Goal: Information Seeking & Learning: Learn about a topic

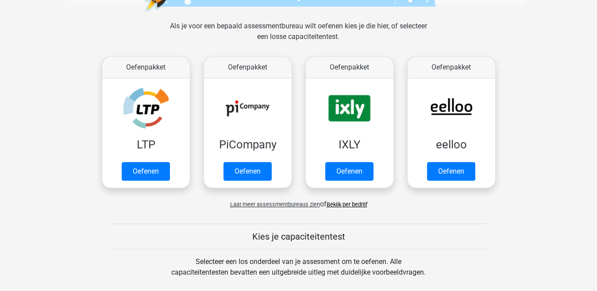
scroll to position [109, 0]
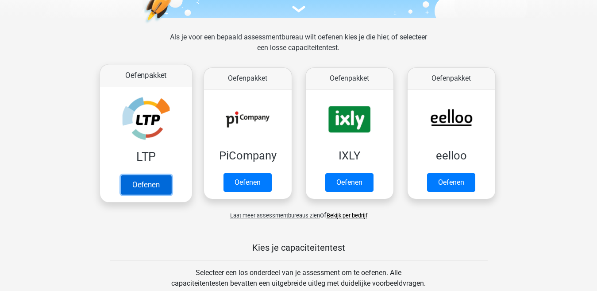
click at [139, 179] on link "Oefenen" at bounding box center [145, 184] width 50 height 19
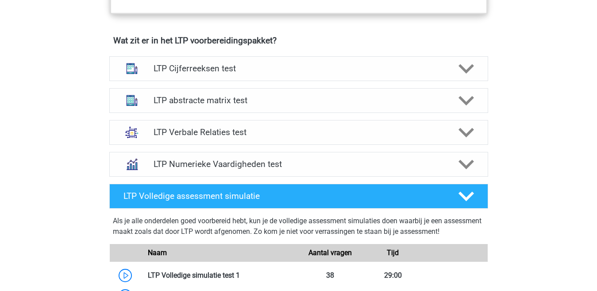
scroll to position [545, 0]
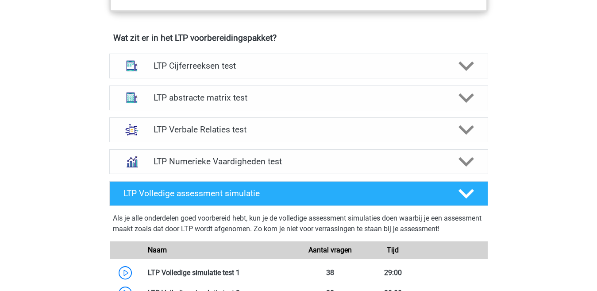
click at [417, 162] on h4 "LTP Numerieke Vaardigheden test" at bounding box center [299, 161] width 290 height 10
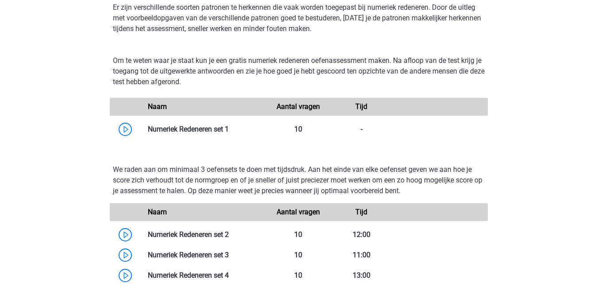
scroll to position [727, 0]
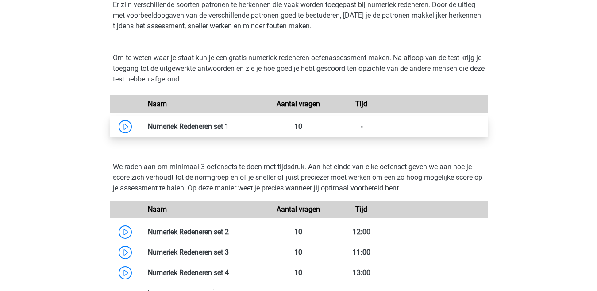
click at [229, 127] on link at bounding box center [229, 126] width 0 height 8
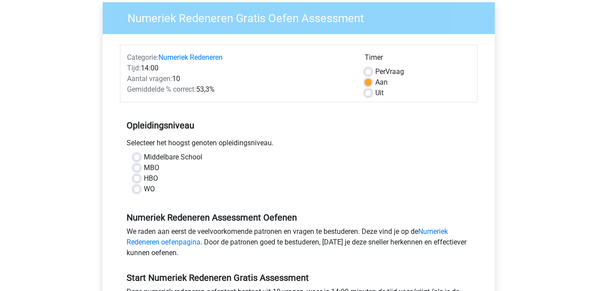
scroll to position [73, 0]
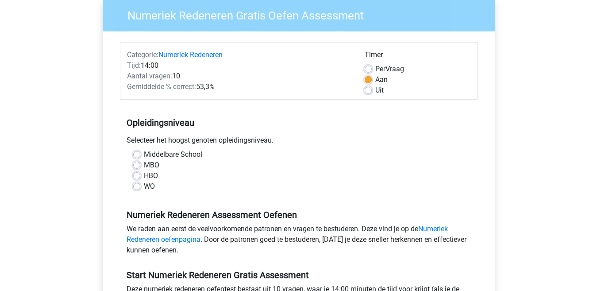
click at [144, 175] on label "HBO" at bounding box center [151, 175] width 14 height 11
click at [136, 175] on input "HBO" at bounding box center [136, 174] width 7 height 9
radio input "true"
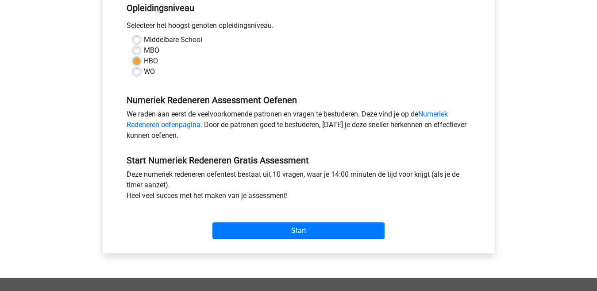
scroll to position [192, 0]
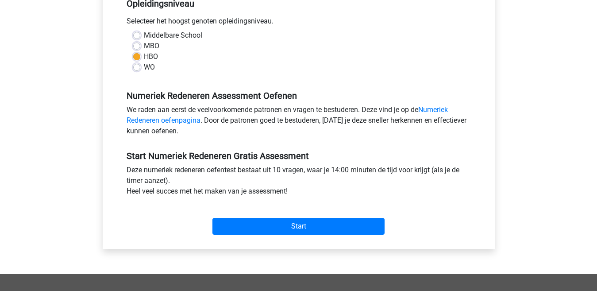
click at [597, 127] on div "Registreer Nederlands English" at bounding box center [298, 158] width 597 height 700
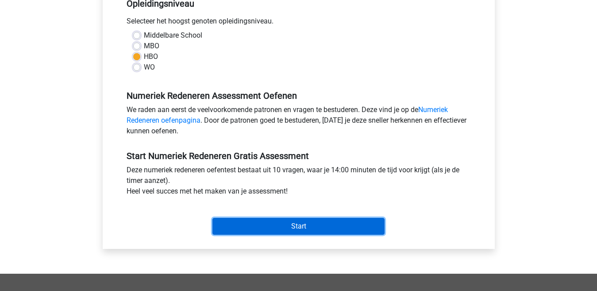
click at [310, 222] on input "Start" at bounding box center [299, 226] width 172 height 17
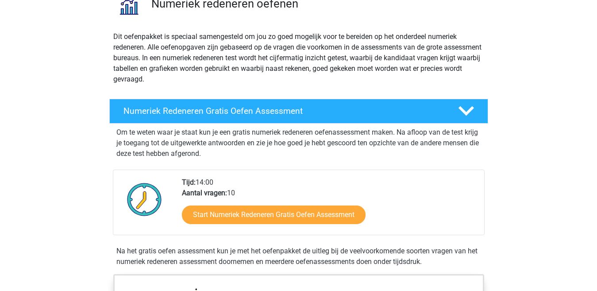
scroll to position [74, 0]
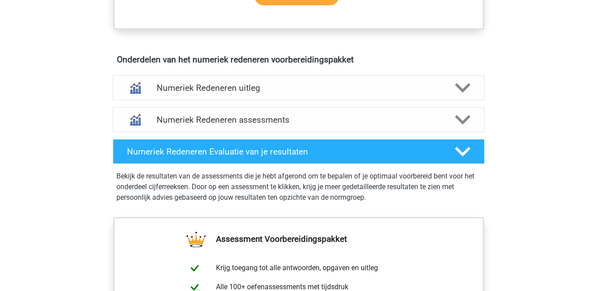
scroll to position [509, 0]
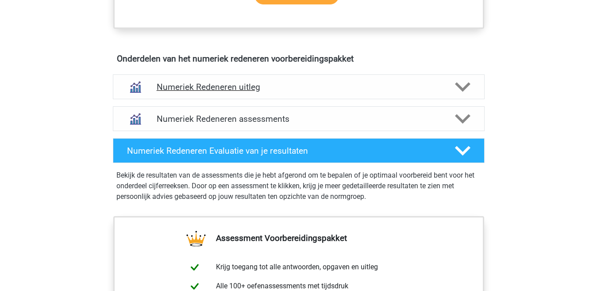
click at [357, 81] on div "Numeriek Redeneren uitleg" at bounding box center [299, 86] width 372 height 25
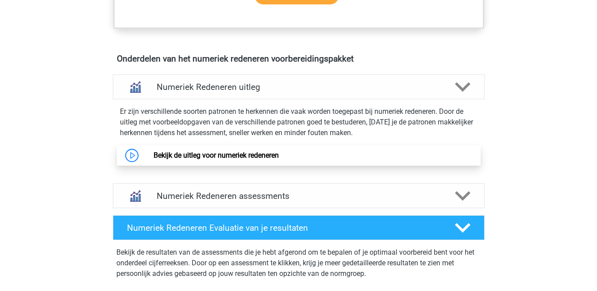
click at [154, 155] on link "Bekijk de uitleg voor numeriek redeneren" at bounding box center [216, 155] width 125 height 8
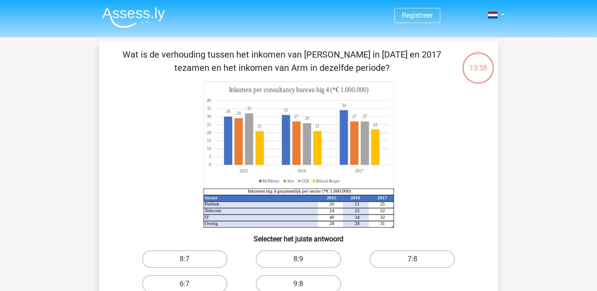
click at [463, 119] on icon "Sector 2015 2016 2017 Publiek 20 21 25 Telecom 24 22 22 IT 40 34 32 Overig 28 2…" at bounding box center [298, 154] width 357 height 146
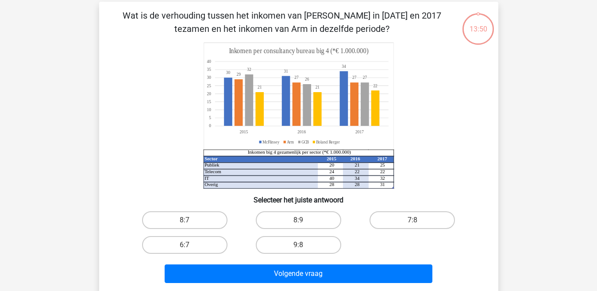
scroll to position [36, 0]
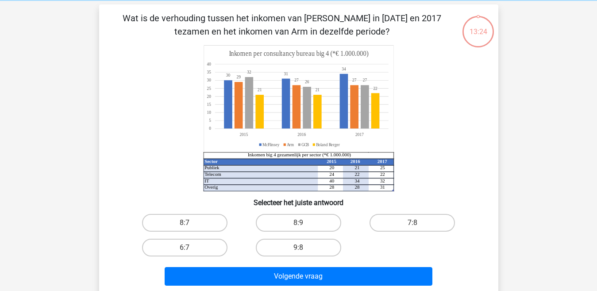
click at [478, 164] on div "Sector 2015 2016 2017 Publiek 20 21 25 Telecom 24 22 22 IT 40 34 32 Overig 28 2…" at bounding box center [298, 118] width 371 height 146
click at [297, 248] on label "9:8" at bounding box center [298, 248] width 85 height 18
click at [298, 248] on input "9:8" at bounding box center [301, 251] width 6 height 6
radio input "true"
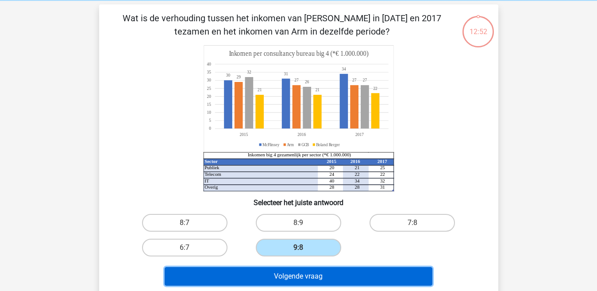
click at [306, 277] on button "Volgende vraag" at bounding box center [299, 276] width 268 height 19
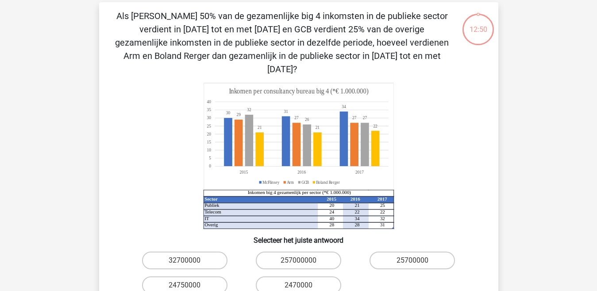
scroll to position [41, 0]
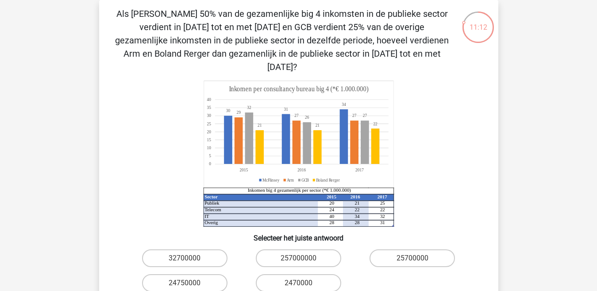
click at [457, 133] on icon "Sector 2015 2016 2017 Publiek 20 21 25 Telecom 24 22 22 IT 40 34 32 Overig 28 2…" at bounding box center [298, 154] width 357 height 146
click at [450, 61] on div "Als McFlinsey 50% van de gezamenlijke big 4 inkomsten in de publieke sector ver…" at bounding box center [299, 165] width 392 height 317
click at [463, 180] on icon "Sector 2015 2016 2017 Publiek 20 21 25 Telecom 24 22 22 IT 40 34 32 Overig 28 2…" at bounding box center [298, 154] width 357 height 146
click at [181, 274] on label "24750000" at bounding box center [184, 283] width 85 height 18
click at [185, 283] on input "24750000" at bounding box center [188, 286] width 6 height 6
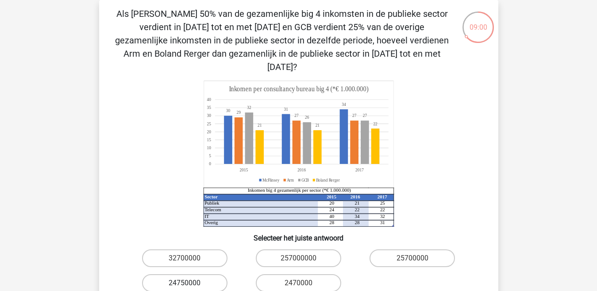
radio input "true"
click at [298, 283] on input "2470000" at bounding box center [301, 286] width 6 height 6
radio input "true"
click at [185, 258] on input "32700000" at bounding box center [188, 261] width 6 height 6
radio input "true"
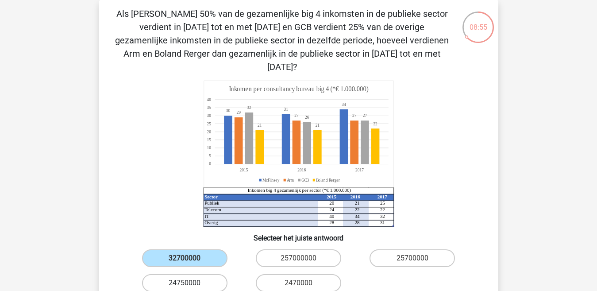
click at [191, 274] on label "24750000" at bounding box center [184, 283] width 85 height 18
click at [190, 283] on input "24750000" at bounding box center [188, 286] width 6 height 6
radio input "true"
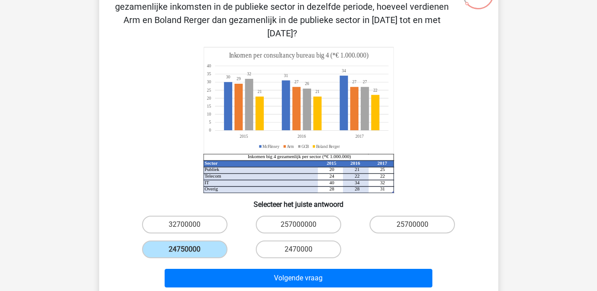
scroll to position [77, 0]
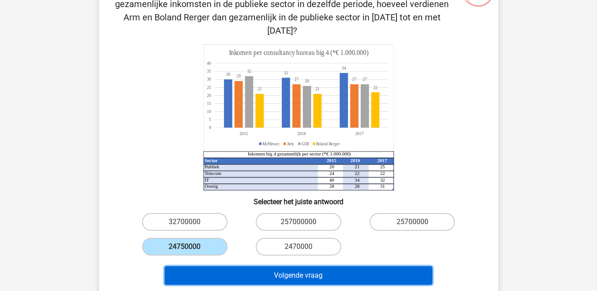
click at [239, 269] on button "Volgende vraag" at bounding box center [299, 275] width 268 height 19
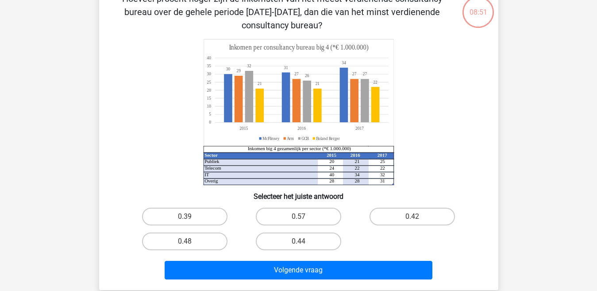
scroll to position [41, 0]
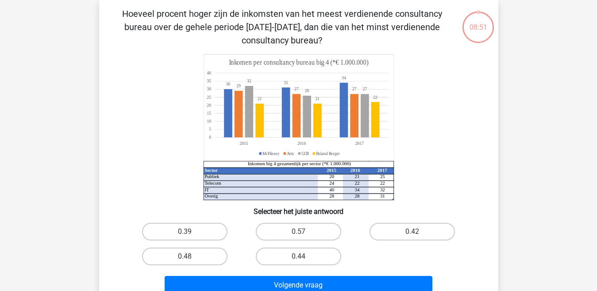
click at [522, 156] on div "Registreer Nederlands English" at bounding box center [298, 259] width 597 height 601
click at [198, 260] on label "0.48" at bounding box center [184, 257] width 85 height 18
click at [190, 260] on input "0.48" at bounding box center [188, 259] width 6 height 6
radio input "true"
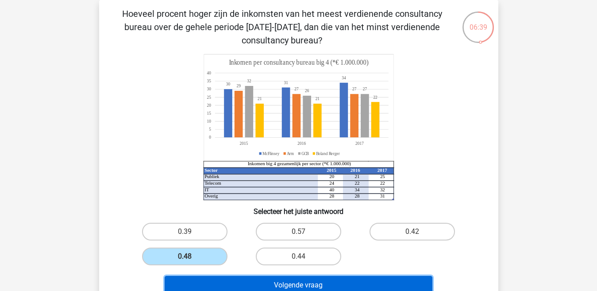
click at [259, 283] on button "Volgende vraag" at bounding box center [299, 285] width 268 height 19
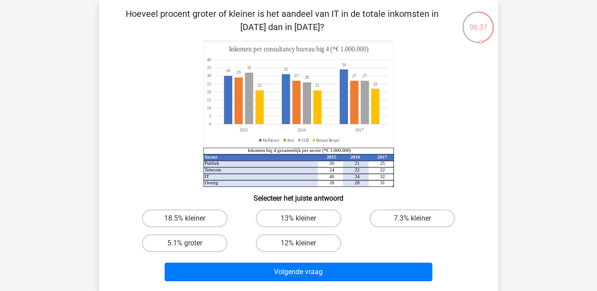
click at [479, 126] on div "Sector 2015 2016 2017 Publiek 20 21 25 Telecom 24 22 22 IT 40 34 32 Overig 28 2…" at bounding box center [298, 114] width 371 height 146
click at [423, 218] on label "7.3% kleiner" at bounding box center [412, 218] width 85 height 18
click at [418, 218] on input "7.3% kleiner" at bounding box center [416, 221] width 6 height 6
radio input "true"
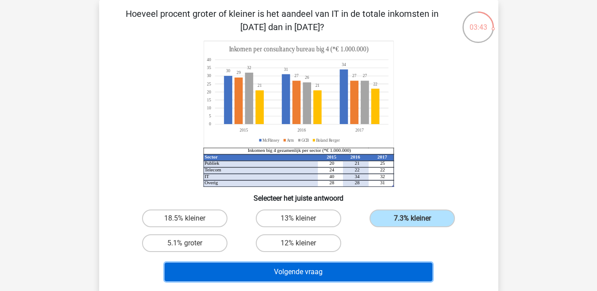
click at [321, 269] on button "Volgende vraag" at bounding box center [299, 272] width 268 height 19
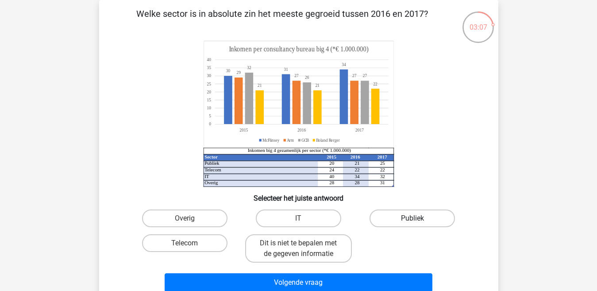
click at [437, 221] on label "Publiek" at bounding box center [412, 218] width 85 height 18
click at [418, 221] on input "Publiek" at bounding box center [416, 221] width 6 height 6
radio input "true"
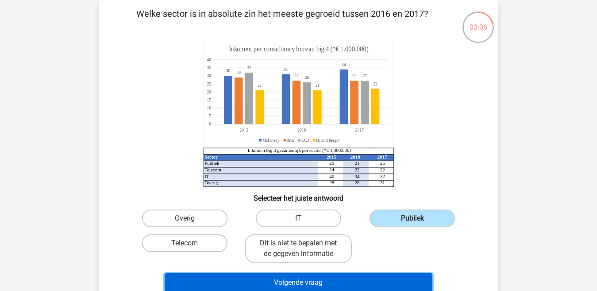
click at [360, 277] on button "Volgende vraag" at bounding box center [299, 282] width 268 height 19
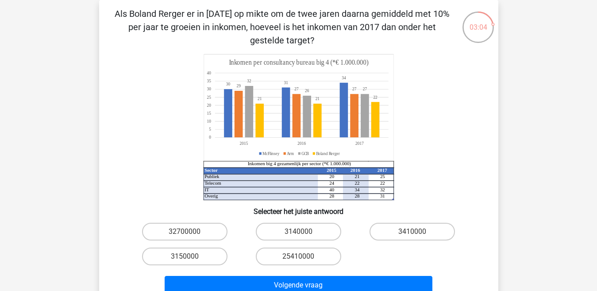
click at [496, 163] on div "Als Boland Rerger er in 2015 op mikte om de twee jaren daarna gemiddeld met 10%…" at bounding box center [298, 152] width 399 height 305
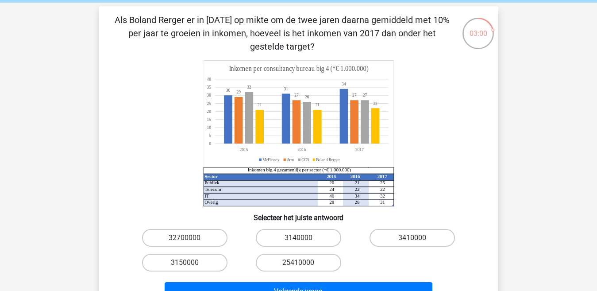
scroll to position [37, 0]
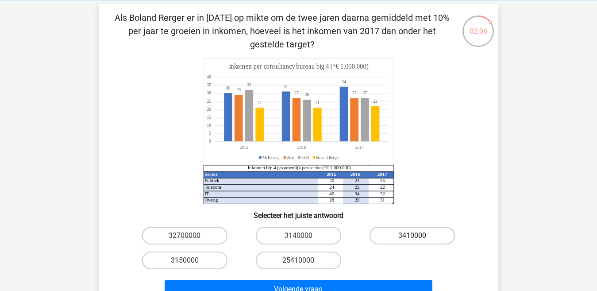
click at [412, 237] on label "3410000" at bounding box center [412, 236] width 85 height 18
click at [413, 237] on input "3410000" at bounding box center [416, 239] width 6 height 6
radio input "true"
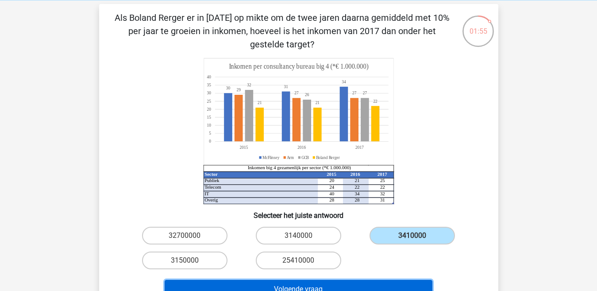
click at [378, 282] on button "Volgende vraag" at bounding box center [299, 289] width 268 height 19
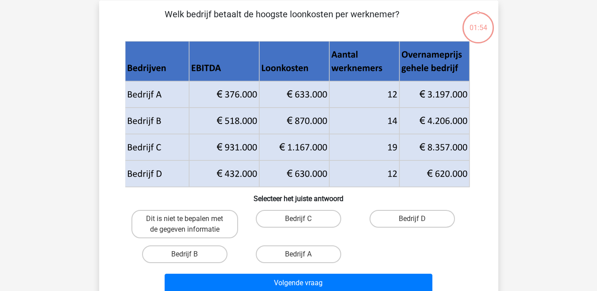
scroll to position [41, 0]
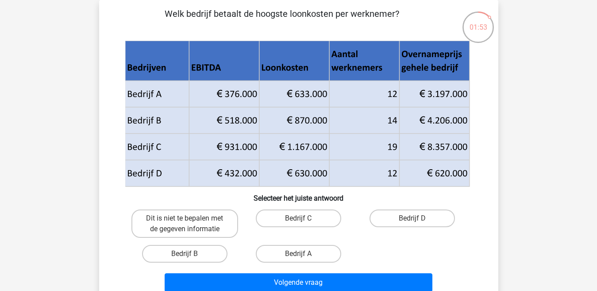
click at [503, 140] on div "01:53 Vraag 7 van de 10 Categorie: numeriek redeneren set 1 Welk bedrijf betaal…" at bounding box center [299, 151] width 414 height 302
click at [198, 260] on label "Bedrijf B" at bounding box center [184, 254] width 85 height 18
click at [190, 259] on input "Bedrijf B" at bounding box center [188, 257] width 6 height 6
radio input "true"
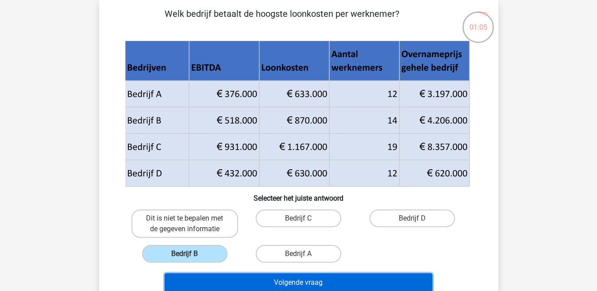
click at [338, 282] on button "Volgende vraag" at bounding box center [299, 282] width 268 height 19
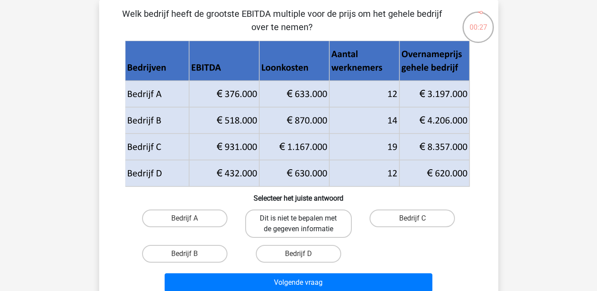
click at [305, 221] on label "Dit is niet te bepalen met de gegeven informatie" at bounding box center [298, 223] width 107 height 28
click at [304, 221] on input "Dit is niet te bepalen met de gegeven informatie" at bounding box center [301, 221] width 6 height 6
radio input "true"
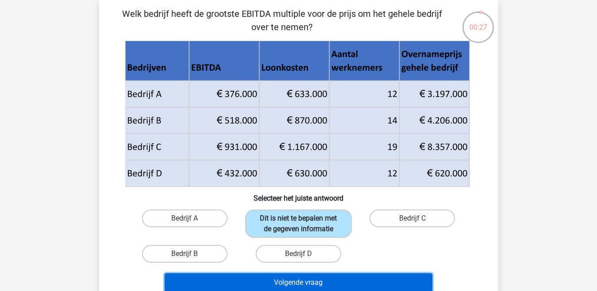
click at [310, 281] on button "Volgende vraag" at bounding box center [299, 282] width 268 height 19
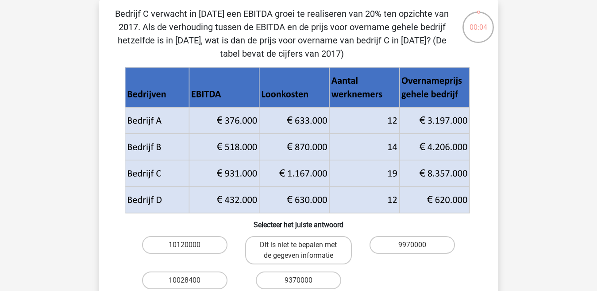
click at [497, 208] on div "Bedrijf C verwacht in 2018 een EBITDA groei te realiseren van 20% ten opzichte …" at bounding box center [298, 164] width 399 height 329
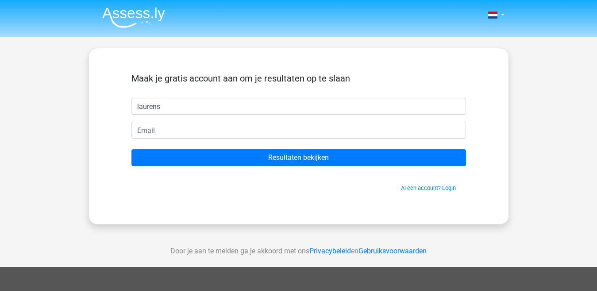
type input "laurens"
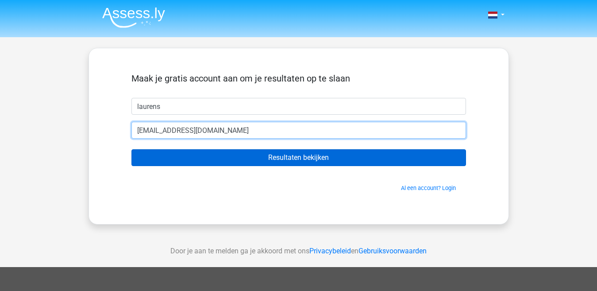
type input "laurens8@live.nl"
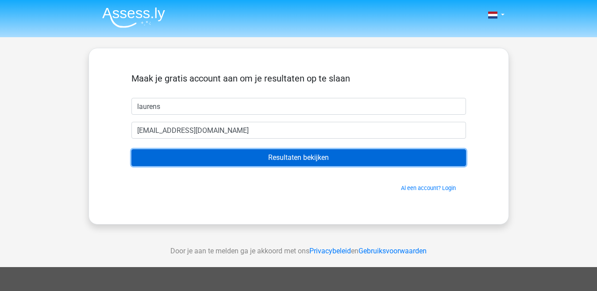
click at [316, 155] on input "Resultaten bekijken" at bounding box center [299, 157] width 335 height 17
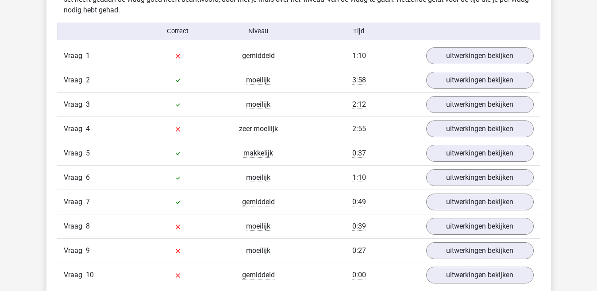
scroll to position [695, 0]
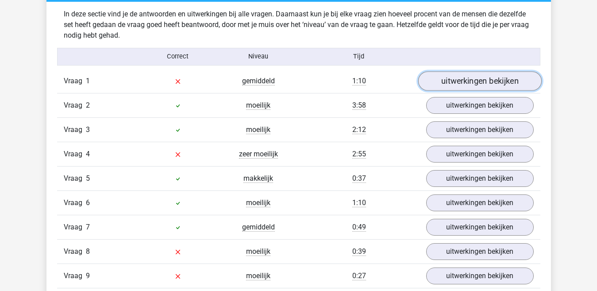
click at [507, 82] on link "uitwerkingen bekijken" at bounding box center [480, 80] width 124 height 19
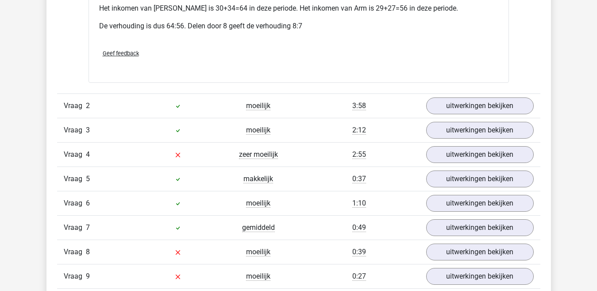
scroll to position [1059, 0]
click at [504, 96] on link "uitwerkingen bekijken" at bounding box center [480, 105] width 124 height 19
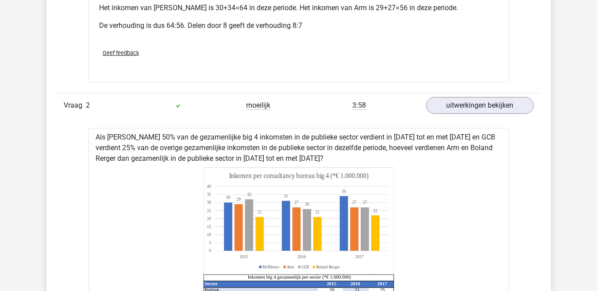
click at [518, 162] on div "Vraag 1 gemiddeld 1:10 uitwerkingen bekijken Wat is de verhouding tussen het in…" at bounding box center [299, 210] width 470 height 1010
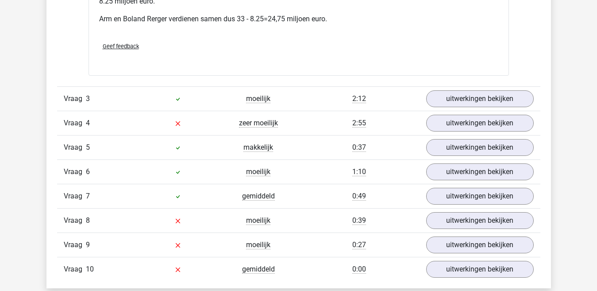
scroll to position [1495, 0]
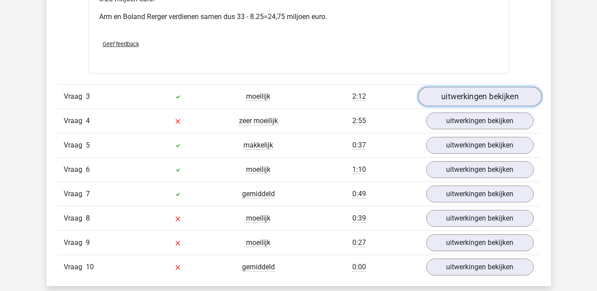
click at [505, 88] on link "uitwerkingen bekijken" at bounding box center [480, 96] width 124 height 19
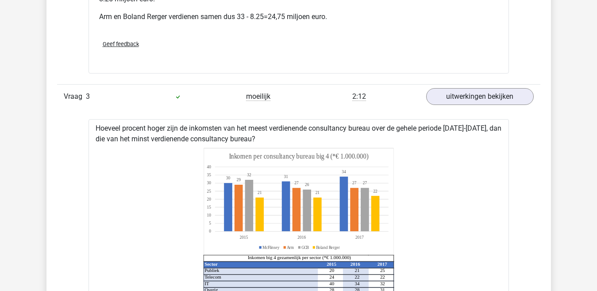
click at [540, 149] on div "In deze sectie vind je de antwoorden en uitwerkingen bij alle vragen. Daarnaast…" at bounding box center [298, 41] width 491 height 1679
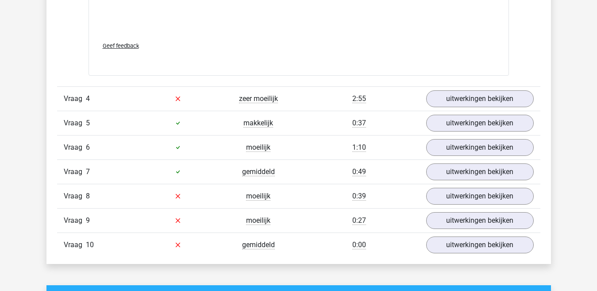
scroll to position [2112, 0]
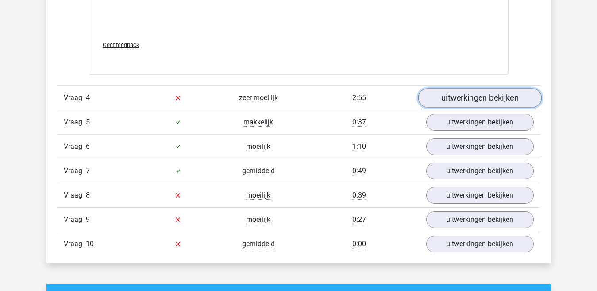
click at [502, 88] on link "uitwerkingen bekijken" at bounding box center [480, 97] width 124 height 19
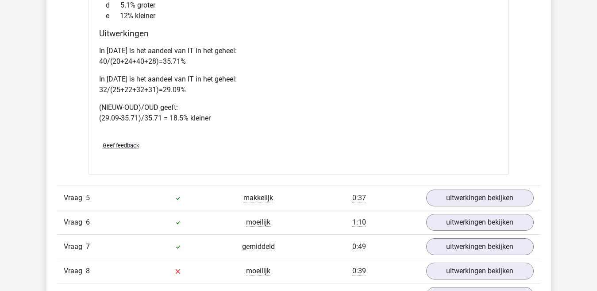
scroll to position [2476, 0]
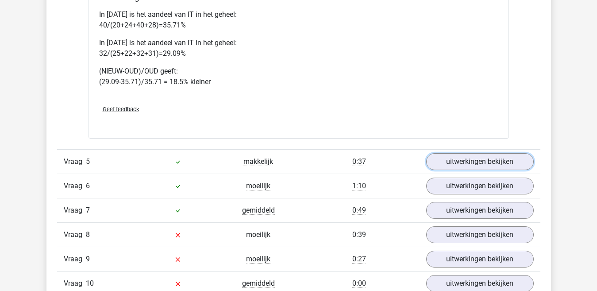
click at [527, 156] on link "uitwerkingen bekijken" at bounding box center [480, 161] width 108 height 17
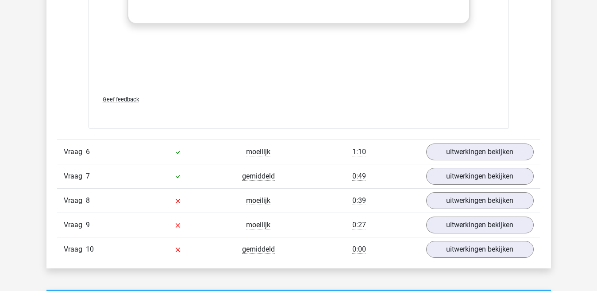
scroll to position [3094, 0]
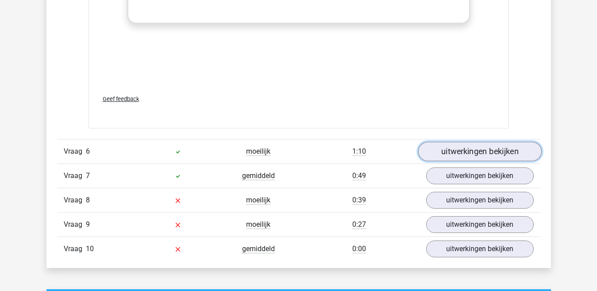
click at [511, 143] on link "uitwerkingen bekijken" at bounding box center [480, 151] width 124 height 19
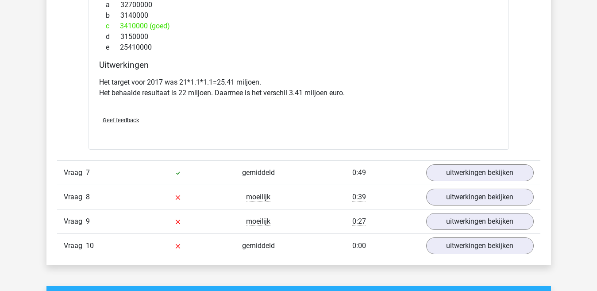
scroll to position [3458, 0]
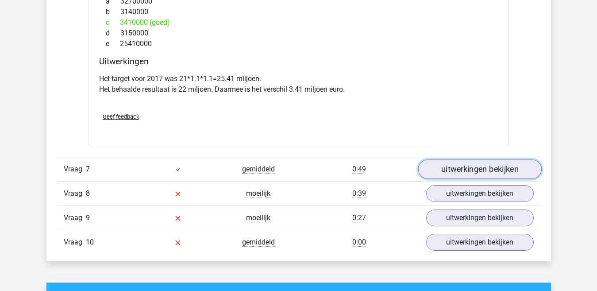
click at [507, 159] on link "uitwerkingen bekijken" at bounding box center [480, 168] width 124 height 19
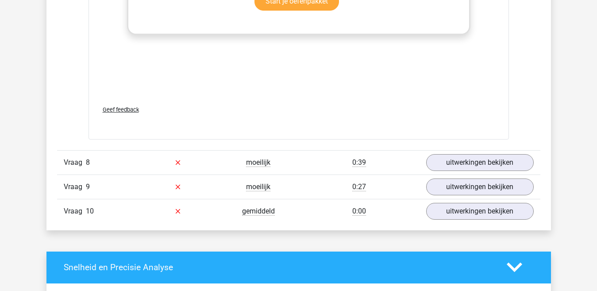
scroll to position [4076, 0]
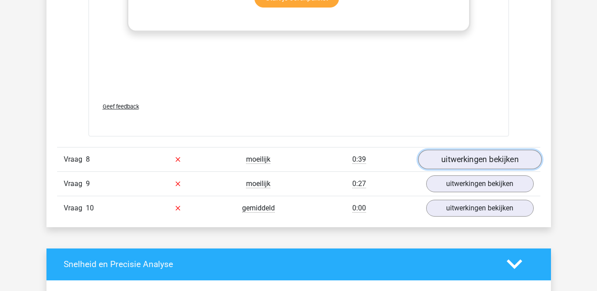
click at [504, 150] on link "uitwerkingen bekijken" at bounding box center [480, 159] width 124 height 19
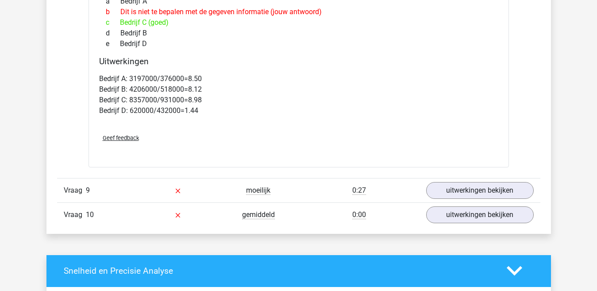
scroll to position [4439, 0]
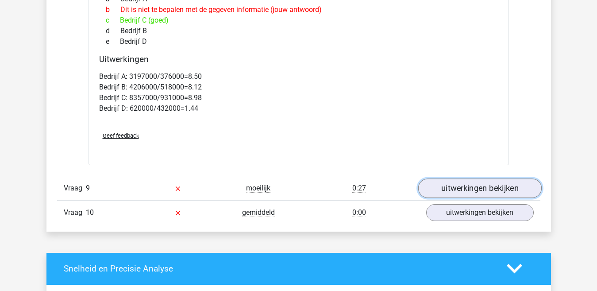
click at [484, 178] on link "uitwerkingen bekijken" at bounding box center [480, 187] width 124 height 19
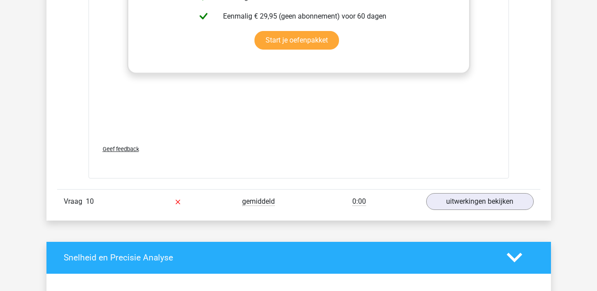
scroll to position [5057, 0]
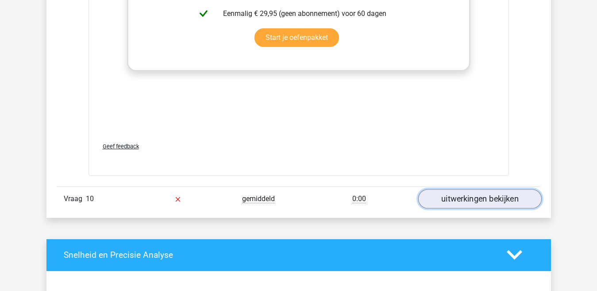
click at [449, 189] on link "uitwerkingen bekijken" at bounding box center [480, 198] width 124 height 19
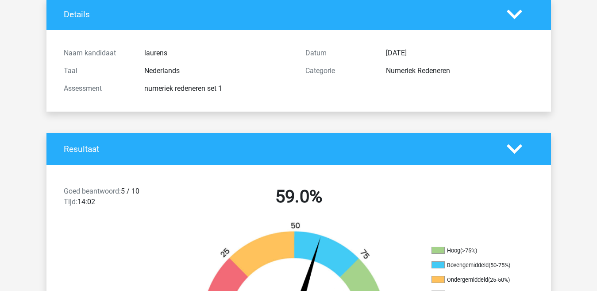
scroll to position [0, 0]
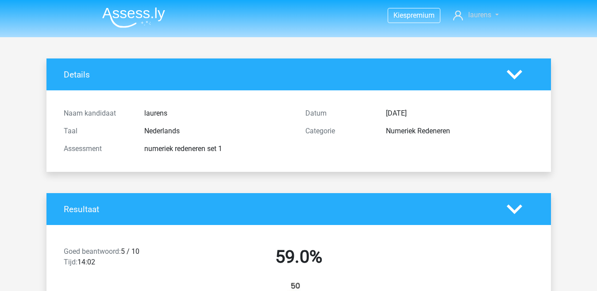
click at [490, 13] on span "laurens" at bounding box center [479, 15] width 23 height 8
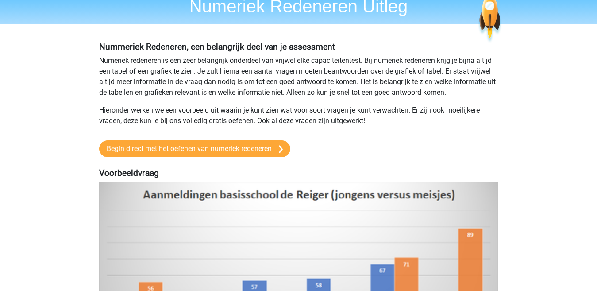
scroll to position [36, 0]
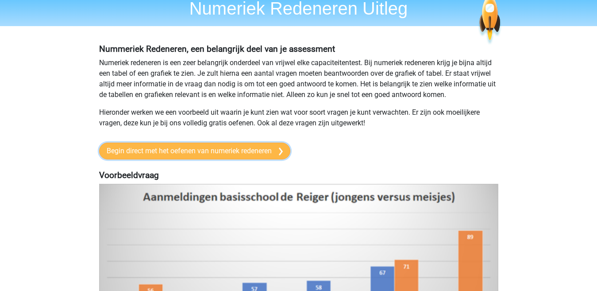
click at [209, 152] on link "Begin direct met het oefenen van numeriek redeneren" at bounding box center [194, 151] width 191 height 17
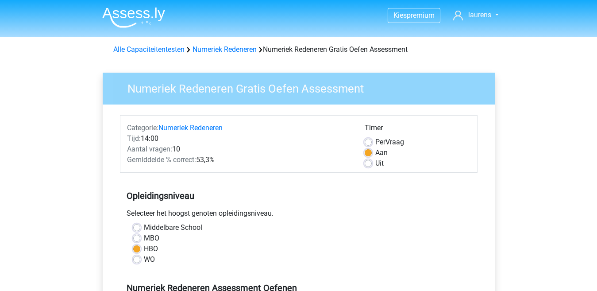
click at [181, 50] on link "Alle Capaciteitentesten" at bounding box center [148, 49] width 71 height 8
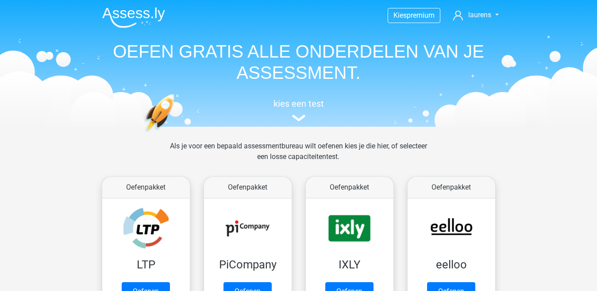
scroll to position [376, 0]
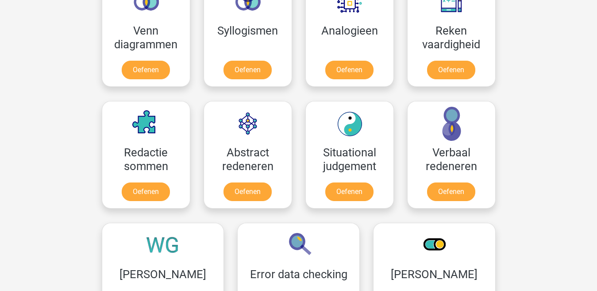
scroll to position [594, 0]
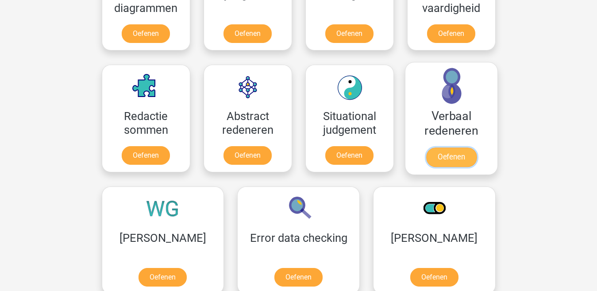
click at [464, 157] on link "Oefenen" at bounding box center [451, 156] width 50 height 19
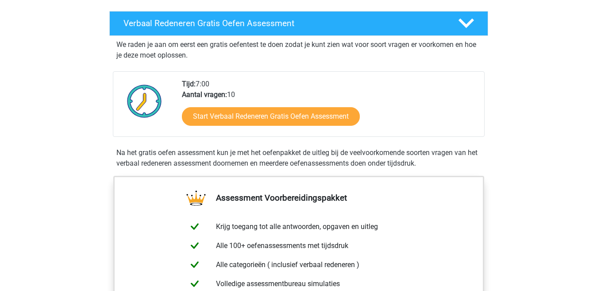
scroll to position [182, 0]
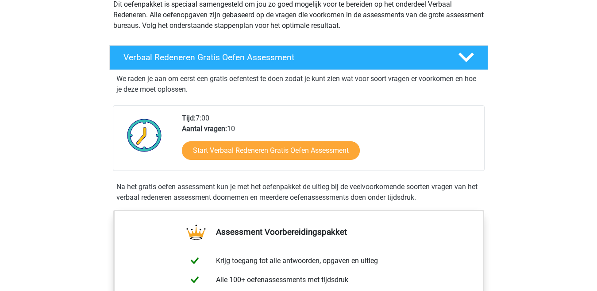
scroll to position [109, 0]
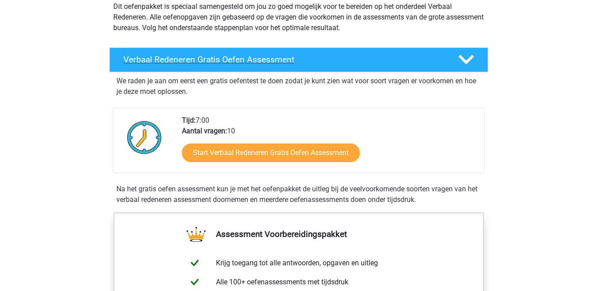
click at [468, 61] on polygon at bounding box center [466, 60] width 15 height 10
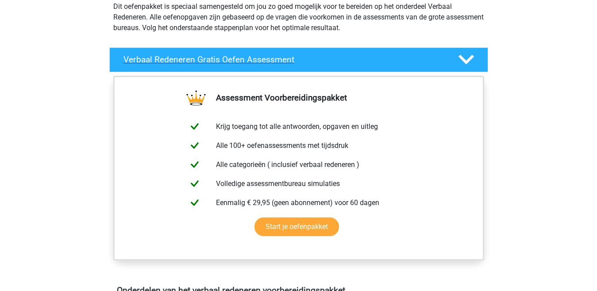
click at [468, 62] on polygon at bounding box center [466, 60] width 15 height 10
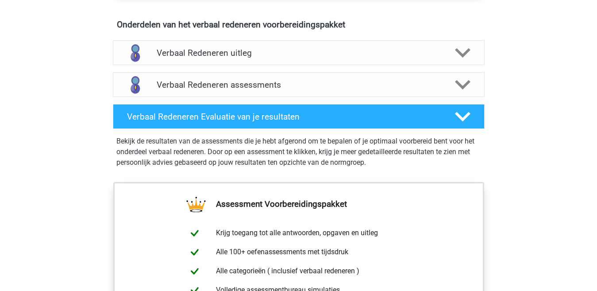
scroll to position [509, 0]
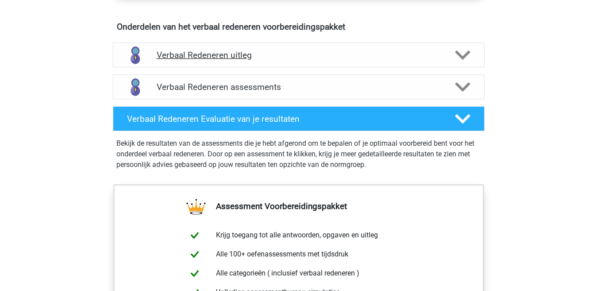
click at [460, 54] on polygon at bounding box center [462, 55] width 15 height 10
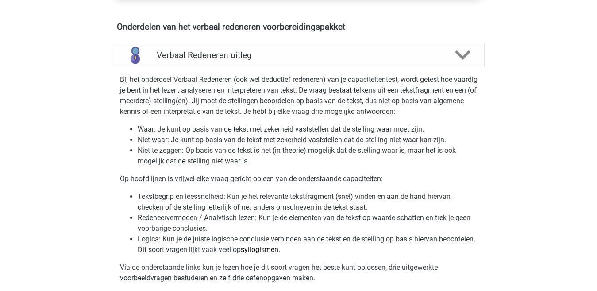
click at [548, 141] on div "Kies premium laurens [EMAIL_ADDRESS][DOMAIN_NAME]" at bounding box center [298, 205] width 597 height 1428
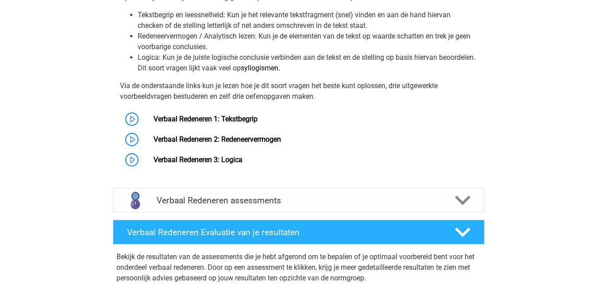
scroll to position [727, 0]
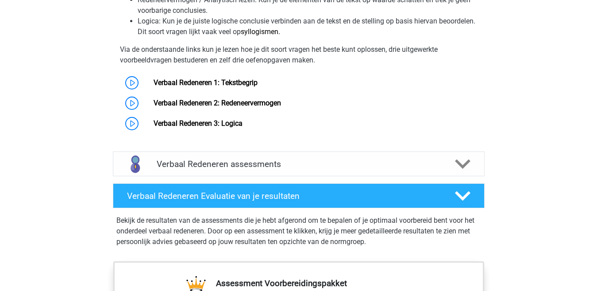
click at [154, 85] on link "Verbaal Redeneren 1: Tekstbegrip" at bounding box center [206, 82] width 104 height 8
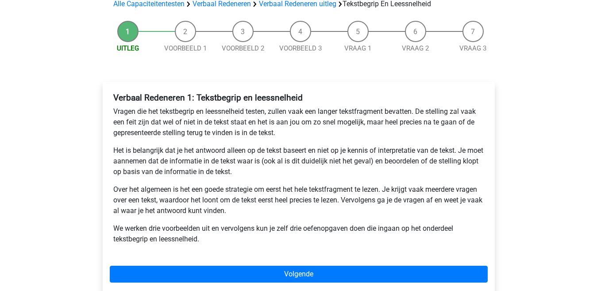
scroll to position [73, 0]
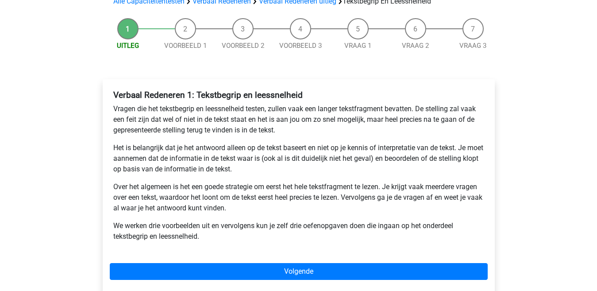
click at [502, 144] on div "Uitleg Voorbeeld 1 Voorbeeld 2 Voorbeeld 3 Vraag 1 Vraag 2 Vraag 3 Verbaal Rede…" at bounding box center [299, 167] width 421 height 306
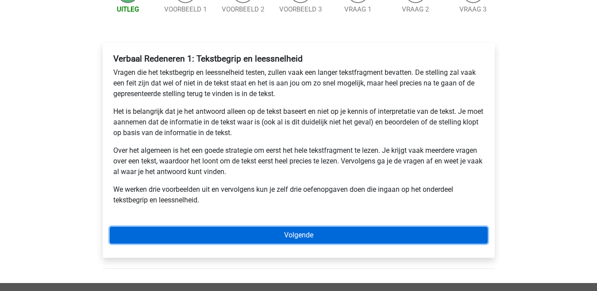
click at [268, 240] on link "Volgende" at bounding box center [299, 235] width 378 height 17
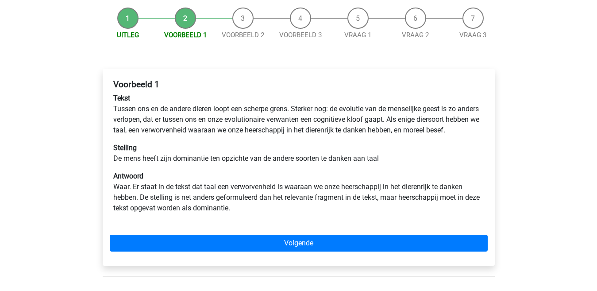
scroll to position [73, 0]
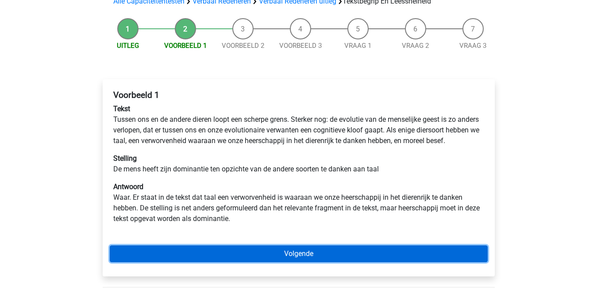
click at [311, 260] on link "Volgende" at bounding box center [299, 253] width 378 height 17
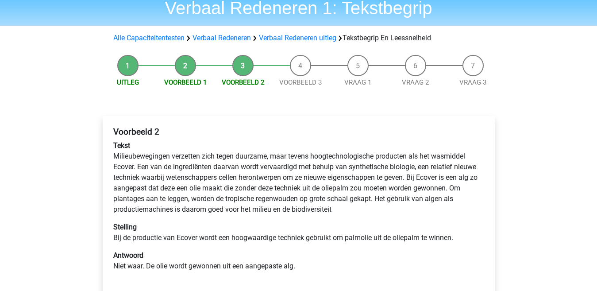
scroll to position [73, 0]
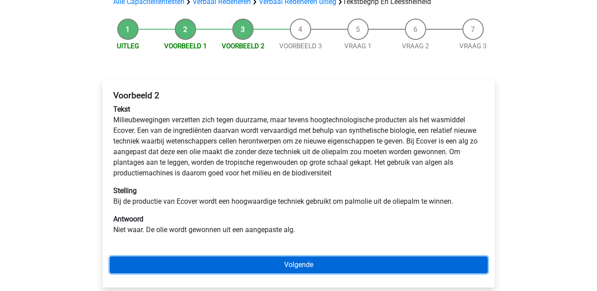
click at [321, 271] on link "Volgende" at bounding box center [299, 264] width 378 height 17
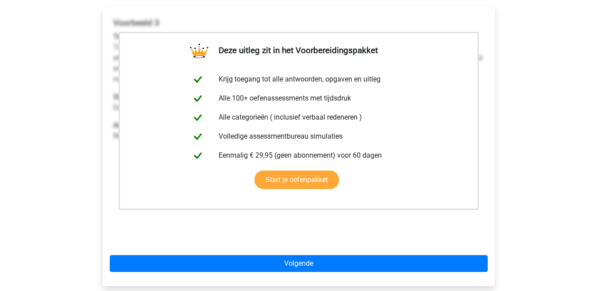
scroll to position [182, 0]
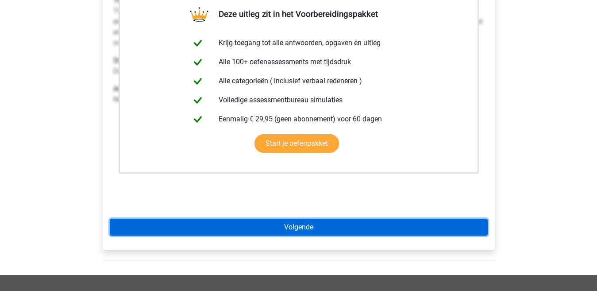
click at [360, 232] on link "Volgende" at bounding box center [299, 227] width 378 height 17
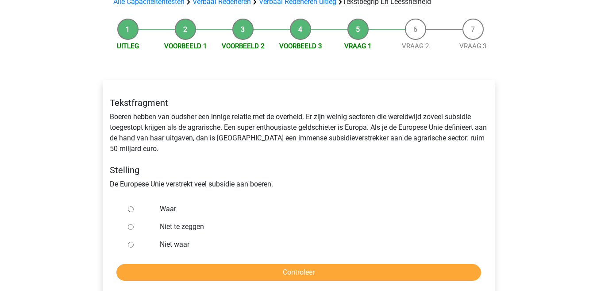
scroll to position [109, 0]
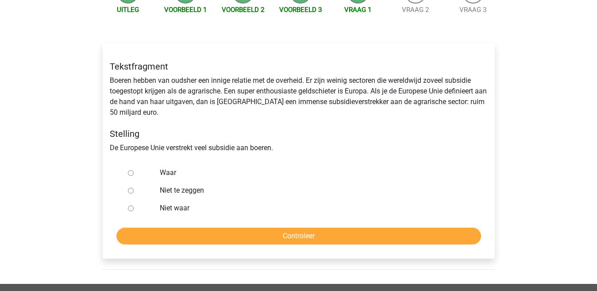
click at [132, 177] on div at bounding box center [138, 173] width 29 height 18
click at [132, 170] on div at bounding box center [138, 173] width 29 height 18
click at [130, 175] on input "Waar" at bounding box center [131, 173] width 6 height 6
radio input "true"
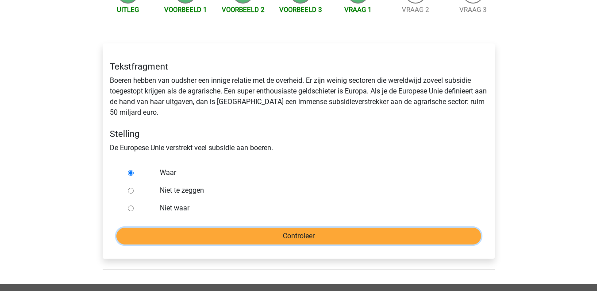
click at [291, 237] on input "Controleer" at bounding box center [298, 236] width 365 height 17
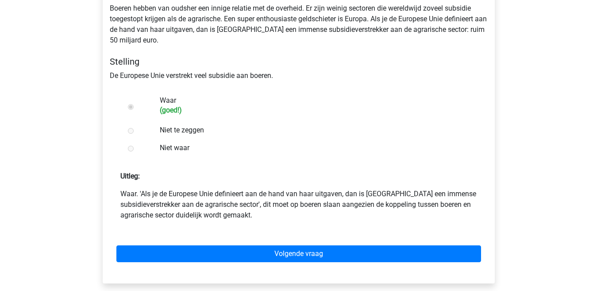
scroll to position [182, 0]
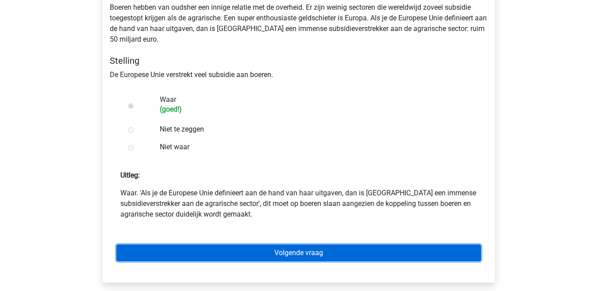
click at [317, 251] on link "Volgende vraag" at bounding box center [298, 252] width 365 height 17
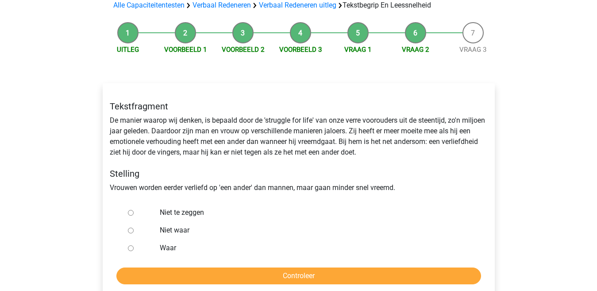
scroll to position [73, 0]
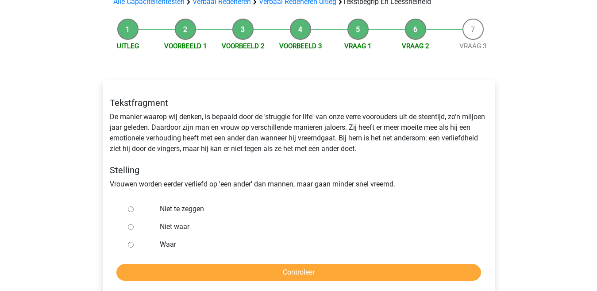
click at [132, 210] on input "Niet te zeggen" at bounding box center [131, 209] width 6 height 6
radio input "true"
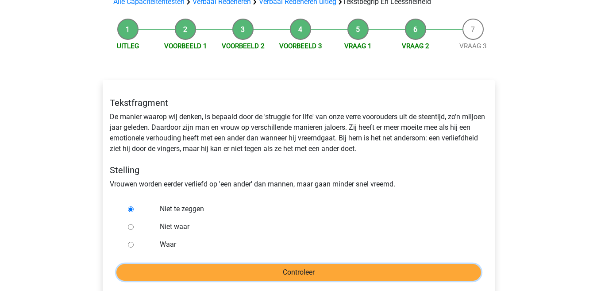
click at [224, 271] on input "Controleer" at bounding box center [298, 272] width 365 height 17
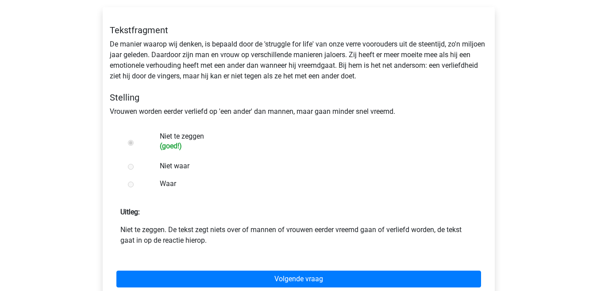
scroll to position [146, 0]
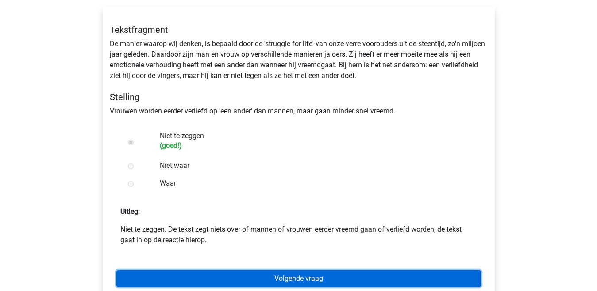
click at [303, 273] on link "Volgende vraag" at bounding box center [298, 278] width 365 height 17
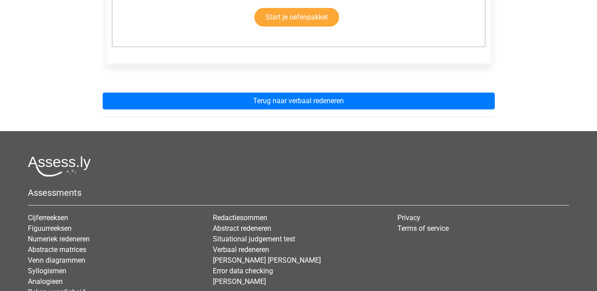
scroll to position [291, 0]
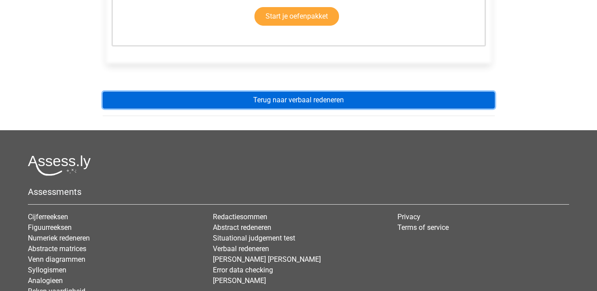
click at [296, 104] on link "Terug naar verbaal redeneren" at bounding box center [299, 100] width 392 height 17
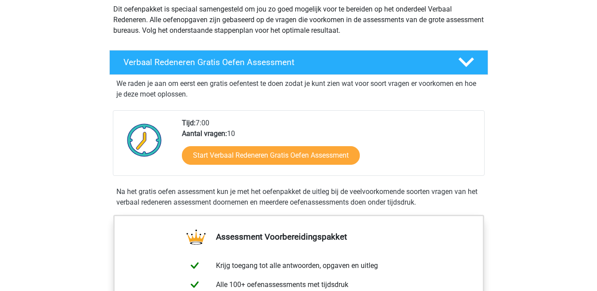
scroll to position [109, 0]
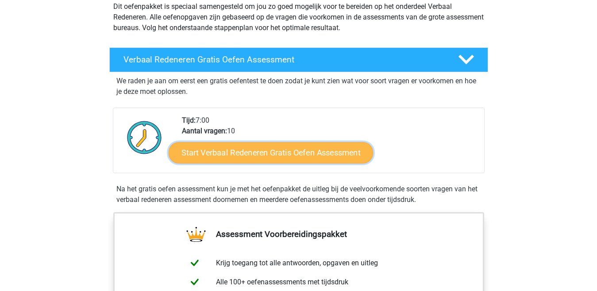
click at [291, 156] on link "Start Verbaal Redeneren Gratis Oefen Assessment" at bounding box center [271, 152] width 205 height 21
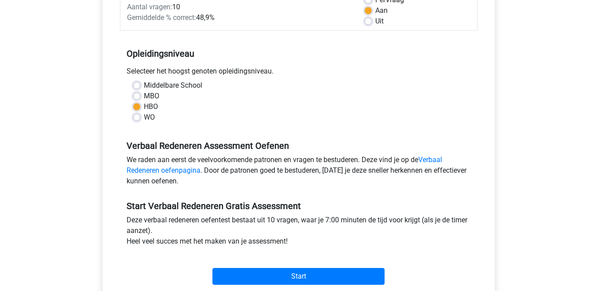
scroll to position [145, 0]
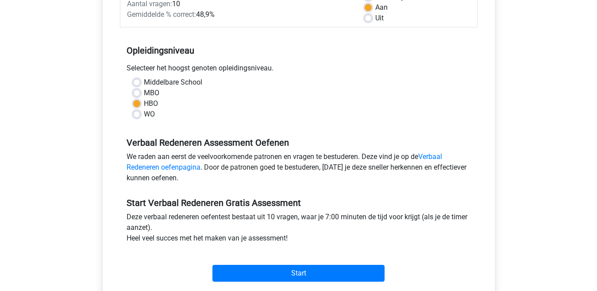
click at [461, 118] on div "WO" at bounding box center [298, 114] width 331 height 11
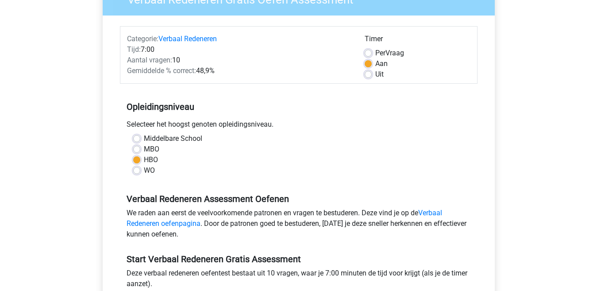
scroll to position [73, 0]
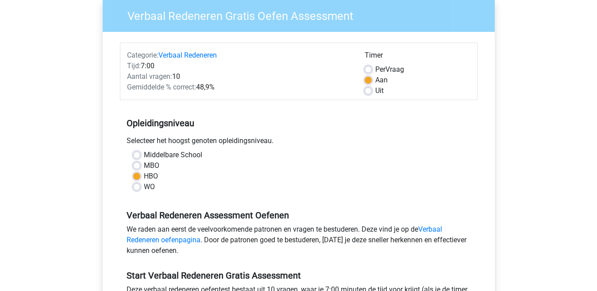
click at [381, 68] on span "Per" at bounding box center [380, 69] width 10 height 8
click at [372, 68] on input "Per Vraag" at bounding box center [368, 68] width 7 height 9
radio input "true"
click at [365, 75] on input "Aan" at bounding box center [368, 79] width 7 height 9
radio input "true"
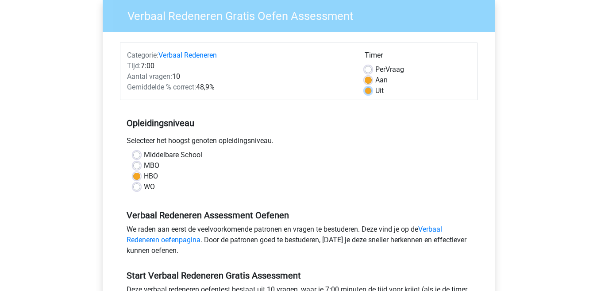
click at [365, 85] on input "Uit" at bounding box center [368, 89] width 7 height 9
radio input "true"
click at [365, 64] on input "Per Vraag" at bounding box center [368, 68] width 7 height 9
radio input "true"
click at [364, 161] on div "MBO" at bounding box center [298, 165] width 331 height 11
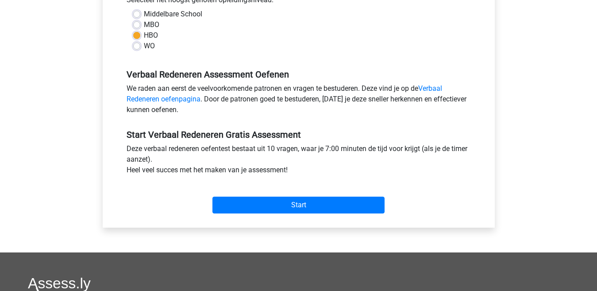
scroll to position [218, 0]
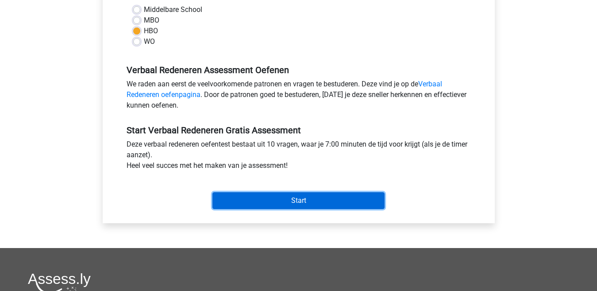
click at [325, 202] on input "Start" at bounding box center [299, 200] width 172 height 17
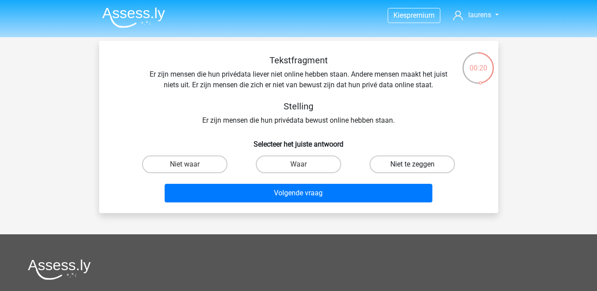
click at [412, 157] on label "Niet te zeggen" at bounding box center [412, 164] width 85 height 18
click at [413, 164] on input "Niet te zeggen" at bounding box center [416, 167] width 6 height 6
radio input "true"
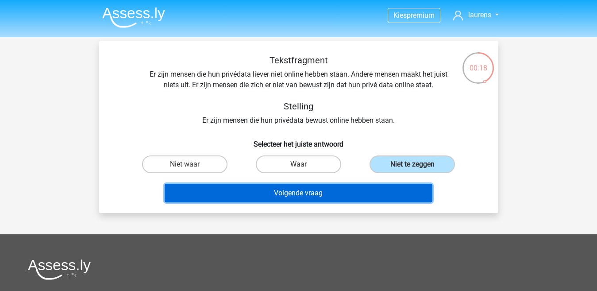
click at [349, 195] on button "Volgende vraag" at bounding box center [299, 193] width 268 height 19
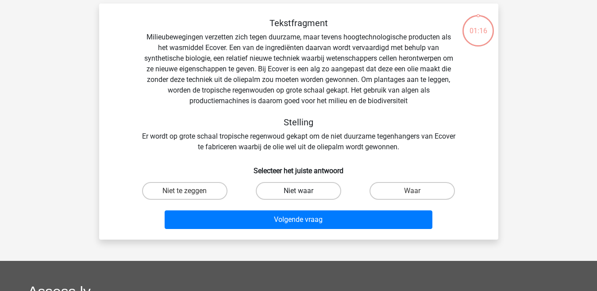
scroll to position [41, 0]
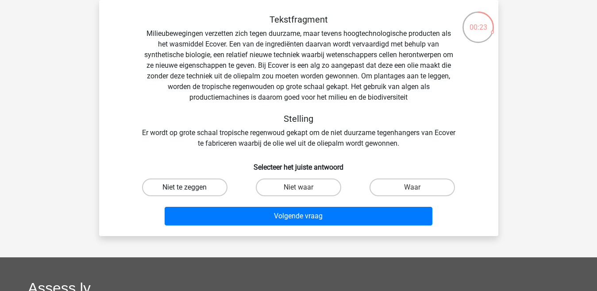
click at [177, 189] on label "Niet te zeggen" at bounding box center [184, 187] width 85 height 18
click at [185, 189] on input "Niet te zeggen" at bounding box center [188, 190] width 6 height 6
radio input "true"
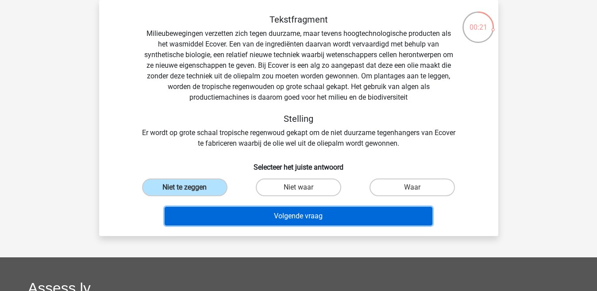
click at [343, 216] on button "Volgende vraag" at bounding box center [299, 216] width 268 height 19
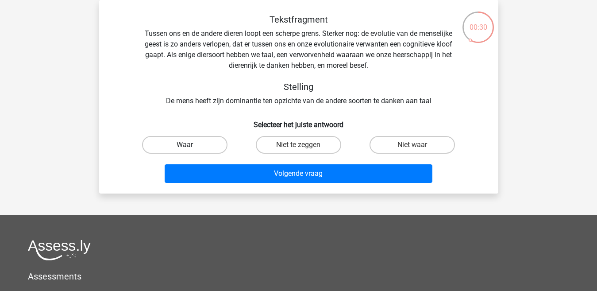
click at [211, 146] on label "Waar" at bounding box center [184, 145] width 85 height 18
click at [190, 146] on input "Waar" at bounding box center [188, 148] width 6 height 6
radio input "true"
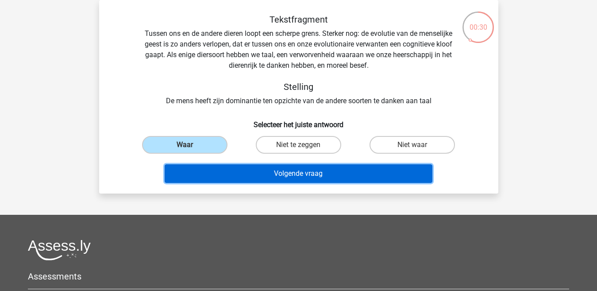
click at [255, 169] on button "Volgende vraag" at bounding box center [299, 173] width 268 height 19
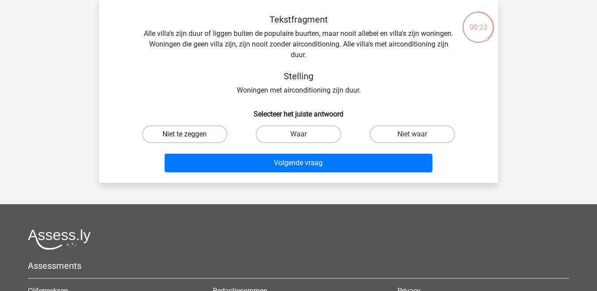
click at [200, 137] on label "Niet te zeggen" at bounding box center [184, 134] width 85 height 18
click at [190, 137] on input "Niet te zeggen" at bounding box center [188, 137] width 6 height 6
radio input "true"
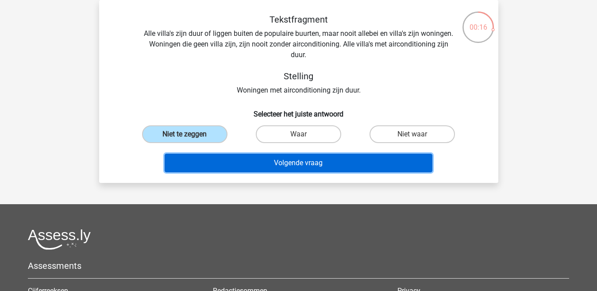
click at [314, 165] on button "Volgende vraag" at bounding box center [299, 163] width 268 height 19
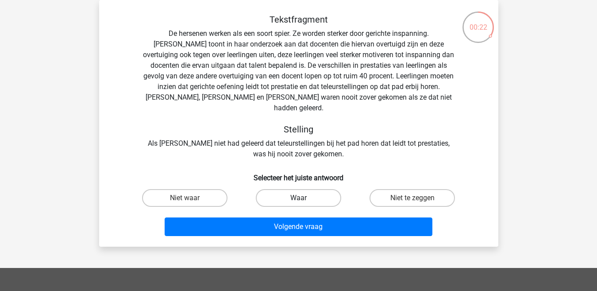
click at [317, 189] on label "Waar" at bounding box center [298, 198] width 85 height 18
click at [304, 198] on input "Waar" at bounding box center [301, 201] width 6 height 6
radio input "true"
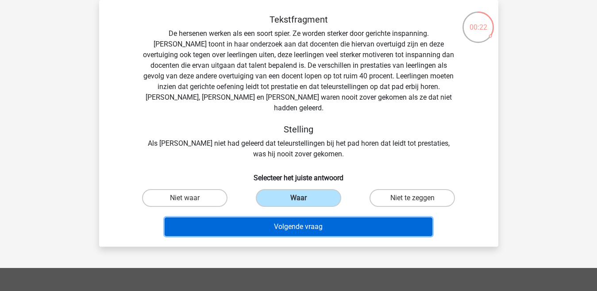
click at [291, 217] on button "Volgende vraag" at bounding box center [299, 226] width 268 height 19
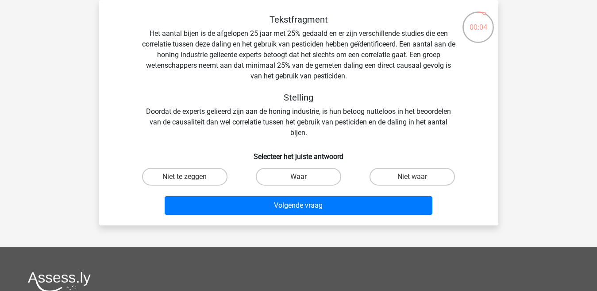
click at [302, 177] on input "Waar" at bounding box center [301, 180] width 6 height 6
radio input "true"
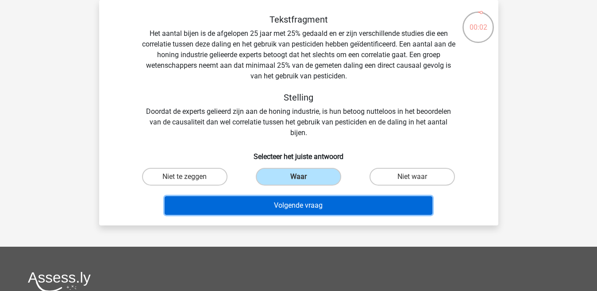
click at [271, 202] on button "Volgende vraag" at bounding box center [299, 205] width 268 height 19
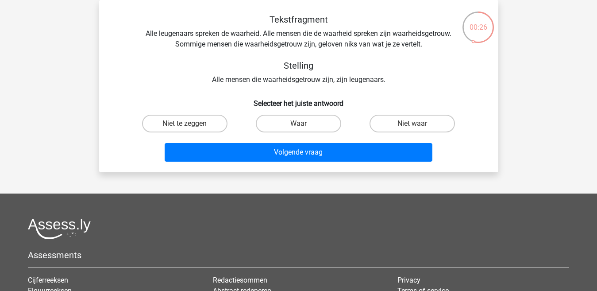
drag, startPoint x: 412, startPoint y: 128, endPoint x: 415, endPoint y: 124, distance: 6.0
click at [413, 128] on div "Niet waar" at bounding box center [412, 124] width 107 height 18
click at [404, 121] on label "Niet waar" at bounding box center [412, 124] width 85 height 18
click at [413, 124] on input "Niet waar" at bounding box center [416, 127] width 6 height 6
radio input "true"
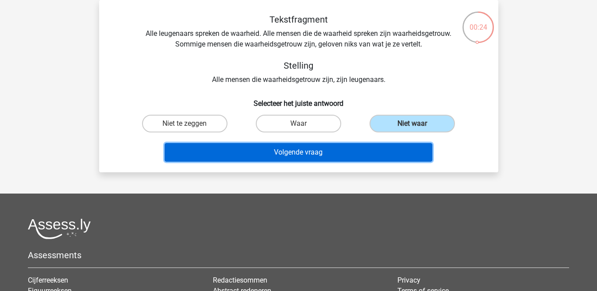
click at [313, 155] on button "Volgende vraag" at bounding box center [299, 152] width 268 height 19
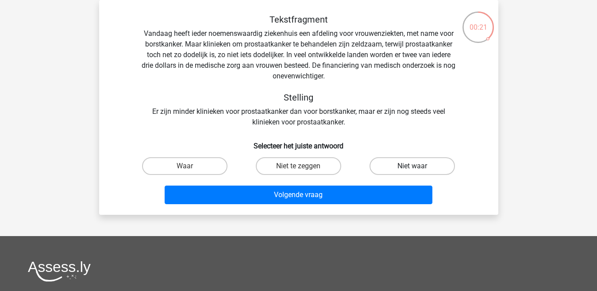
click at [428, 162] on label "Niet waar" at bounding box center [412, 166] width 85 height 18
click at [418, 166] on input "Niet waar" at bounding box center [416, 169] width 6 height 6
radio input "true"
click at [302, 162] on div "Niet te zeggen" at bounding box center [298, 166] width 107 height 18
click at [305, 164] on label "Niet te zeggen" at bounding box center [298, 166] width 85 height 18
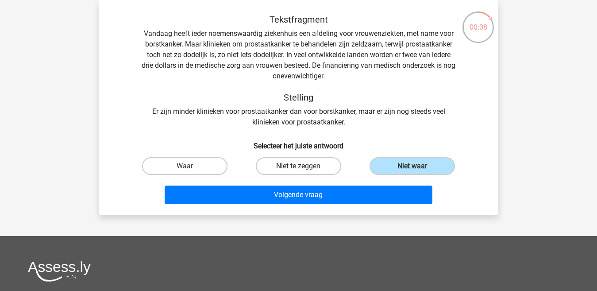
click at [304, 166] on input "Niet te zeggen" at bounding box center [301, 169] width 6 height 6
radio input "true"
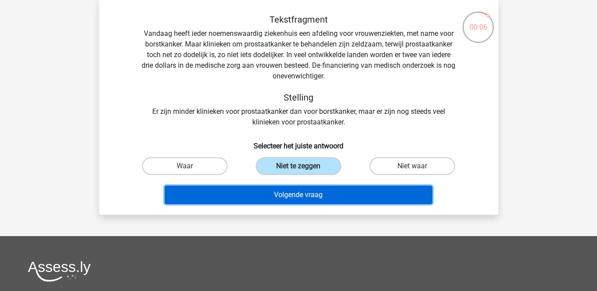
click at [310, 193] on button "Volgende vraag" at bounding box center [299, 195] width 268 height 19
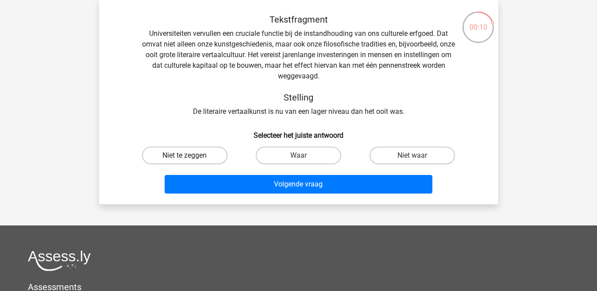
click at [201, 152] on label "Niet te zeggen" at bounding box center [184, 156] width 85 height 18
click at [190, 155] on input "Niet te zeggen" at bounding box center [188, 158] width 6 height 6
radio input "true"
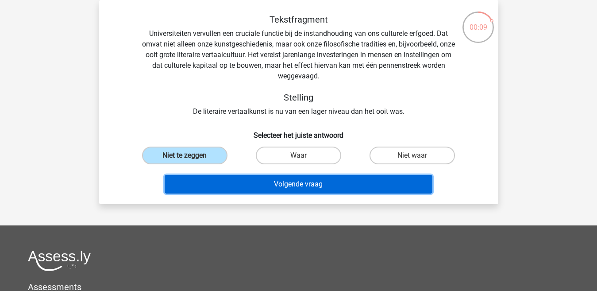
click at [250, 181] on button "Volgende vraag" at bounding box center [299, 184] width 268 height 19
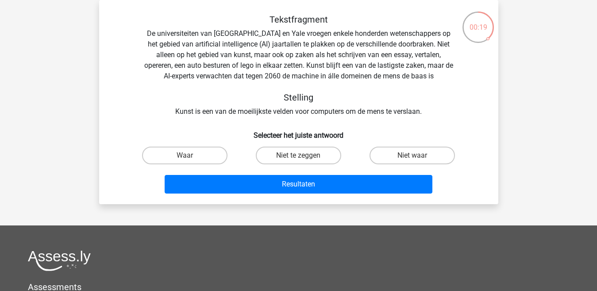
click at [190, 157] on input "Waar" at bounding box center [188, 158] width 6 height 6
radio input "true"
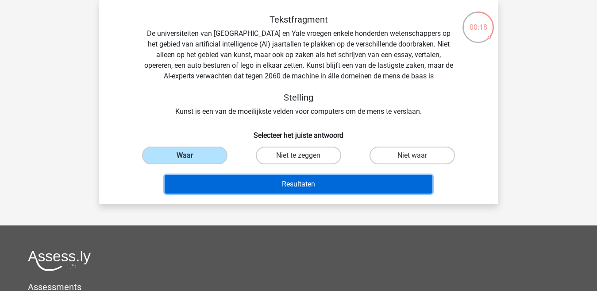
click at [276, 187] on button "Resultaten" at bounding box center [299, 184] width 268 height 19
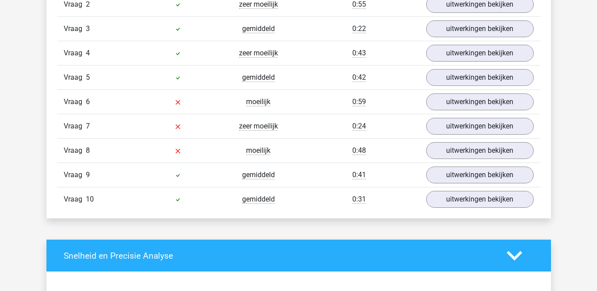
scroll to position [799, 0]
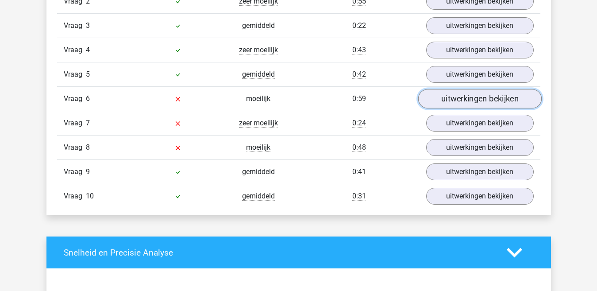
click at [450, 103] on link "uitwerkingen bekijken" at bounding box center [480, 98] width 124 height 19
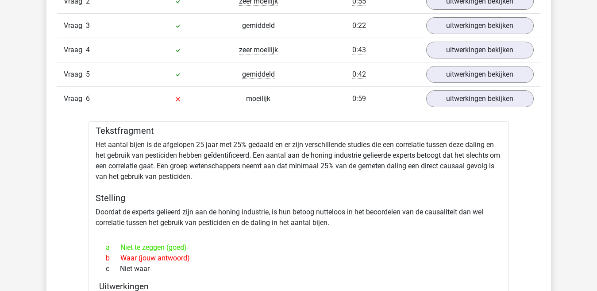
click at [522, 178] on div "Vraag 1 moeilijk 0:25 uitwerkingen bekijken Tekstfragment Er zijn mensen die hu…" at bounding box center [299, 216] width 470 height 503
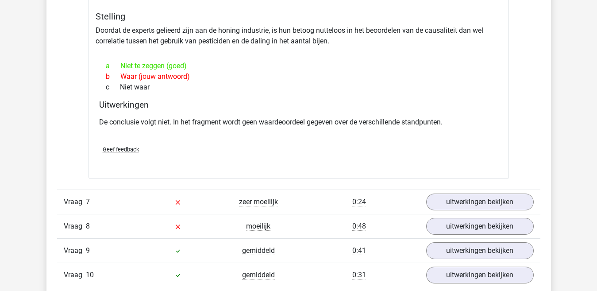
scroll to position [1017, 0]
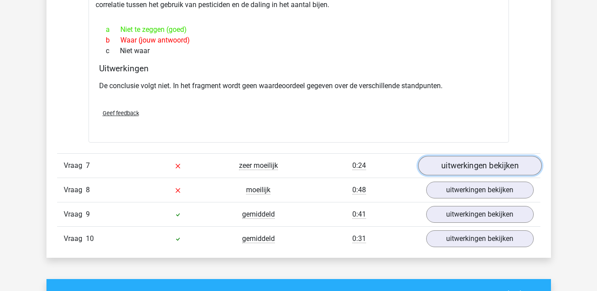
click at [492, 171] on link "uitwerkingen bekijken" at bounding box center [480, 165] width 124 height 19
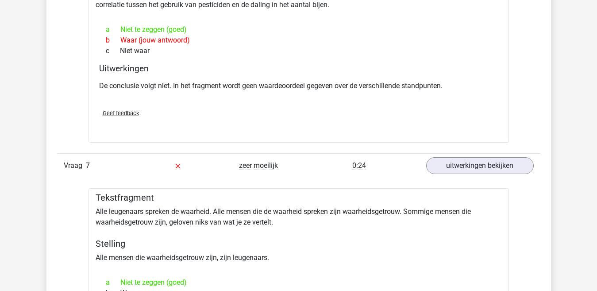
click at [383, 245] on h5 "Stelling" at bounding box center [299, 243] width 406 height 11
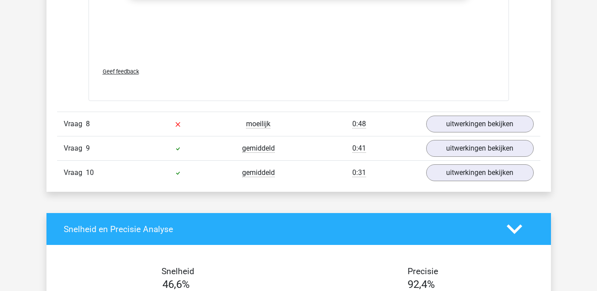
scroll to position [1562, 0]
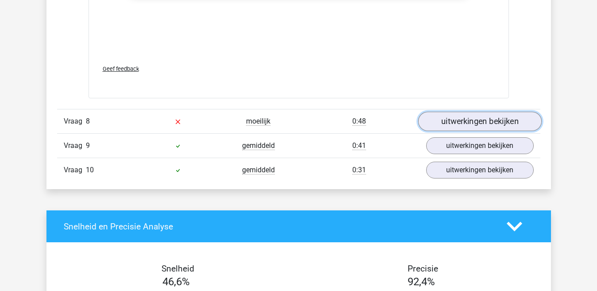
click at [469, 116] on link "uitwerkingen bekijken" at bounding box center [480, 121] width 124 height 19
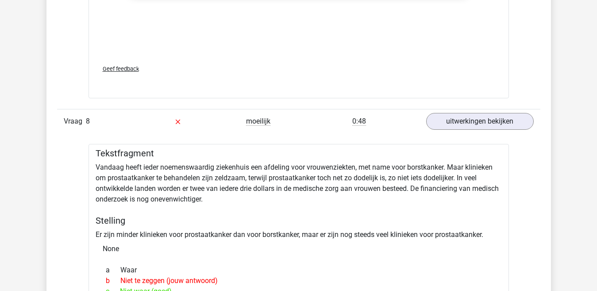
click at [451, 209] on div "Tekstfragment Vandaag heeft ieder noemenswaardig ziekenhuis een afdeling voor v…" at bounding box center [299, 263] width 421 height 239
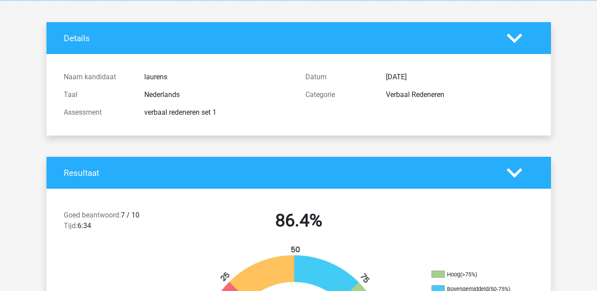
scroll to position [0, 0]
